Goal: Navigation & Orientation: Find specific page/section

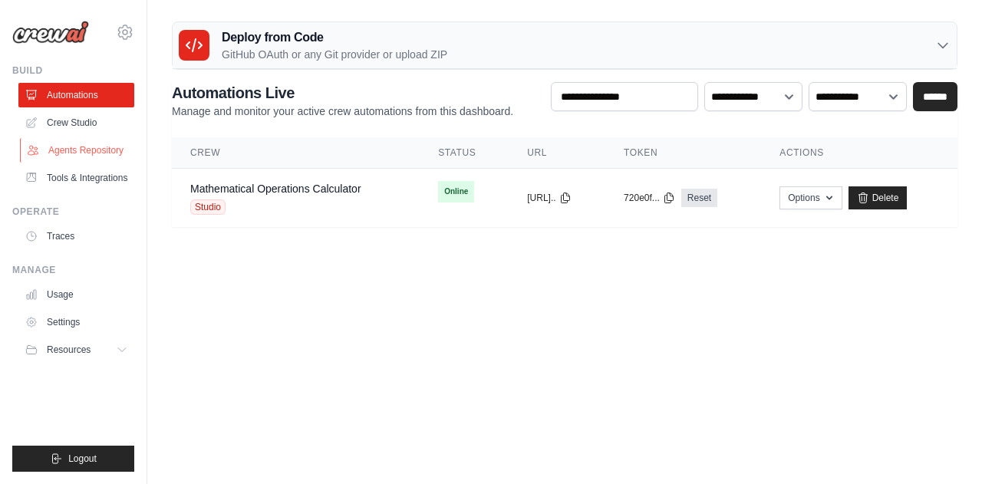
click at [91, 146] on link "Agents Repository" at bounding box center [78, 150] width 116 height 25
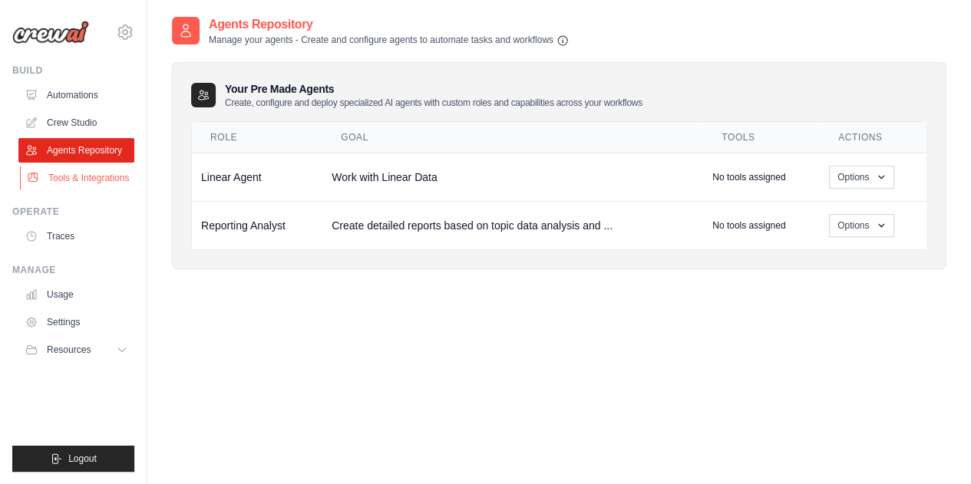
click at [83, 174] on link "Tools & Integrations" at bounding box center [78, 178] width 116 height 25
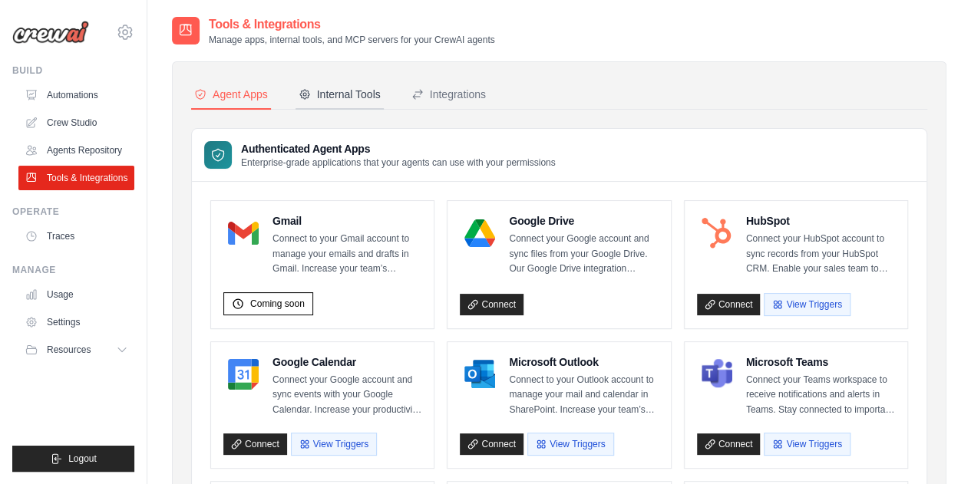
click at [348, 94] on div "Internal Tools" at bounding box center [339, 94] width 82 height 15
